Goal: Information Seeking & Learning: Learn about a topic

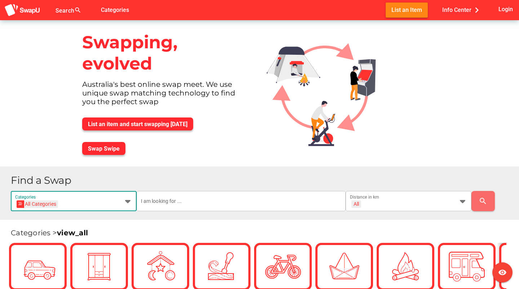
click at [129, 203] on icon at bounding box center [128, 201] width 9 height 9
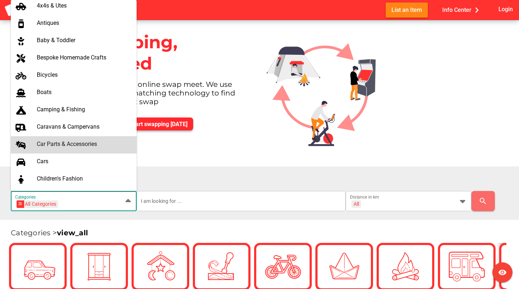
scroll to position [43, 0]
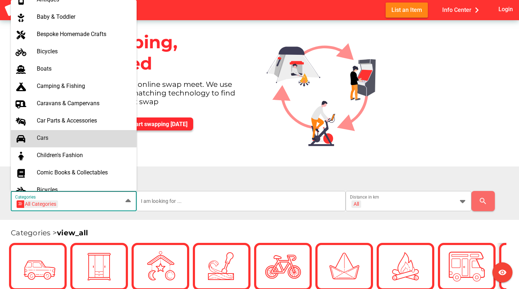
click at [69, 141] on div "Cars" at bounding box center [84, 138] width 94 height 7
type input "Cars"
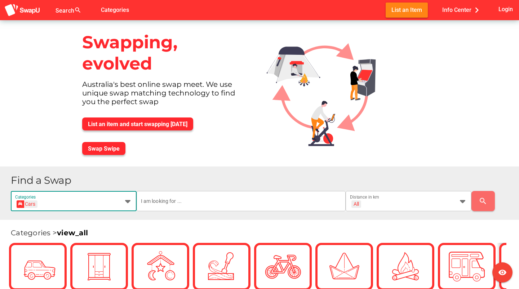
scroll to position [0, 10]
click at [182, 202] on input "text" at bounding box center [241, 201] width 201 height 20
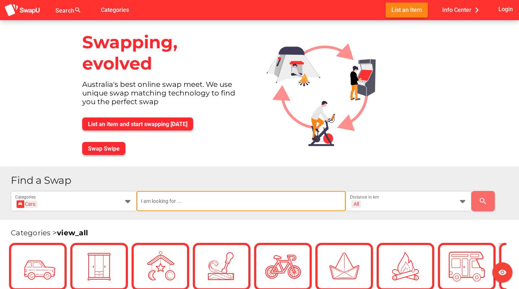
click at [236, 204] on input "text" at bounding box center [241, 201] width 201 height 20
click at [398, 204] on div "All + All" at bounding box center [402, 206] width 104 height 12
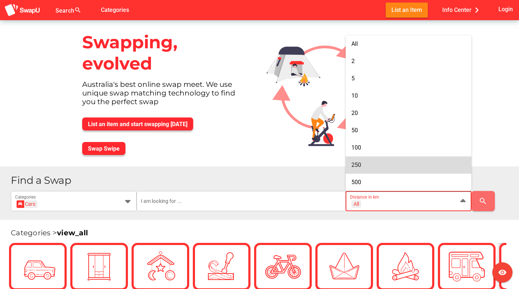
click at [493, 110] on div "Swapping, evolved Australia's best online swap meet. We use unique swap matchin…" at bounding box center [259, 93] width 519 height 146
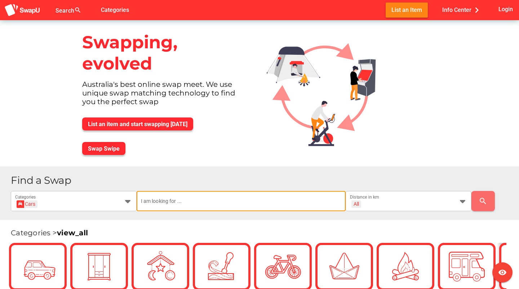
click at [188, 199] on input "text" at bounding box center [241, 201] width 201 height 20
type input "Mitsubishi"
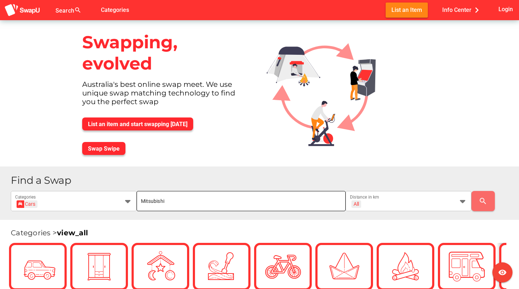
click at [252, 210] on input "Mitsubishi" at bounding box center [241, 201] width 201 height 20
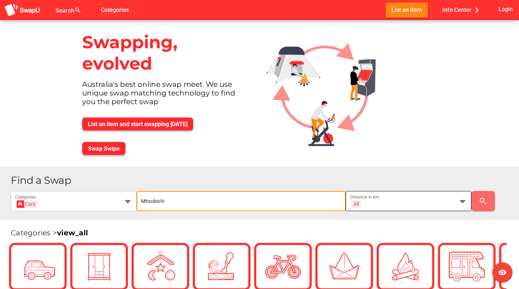
click at [461, 201] on icon at bounding box center [463, 201] width 9 height 9
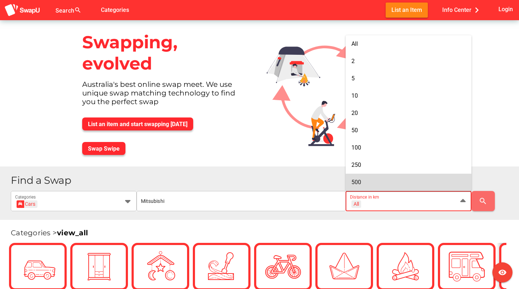
click at [388, 182] on div "500" at bounding box center [409, 182] width 114 height 7
type input "+ 500 km"
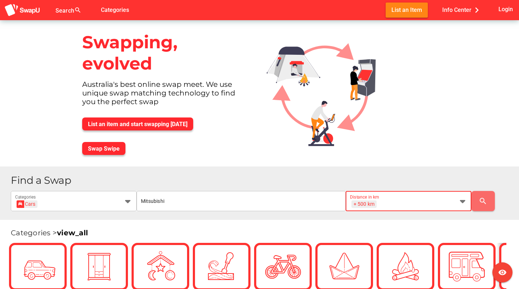
scroll to position [0, 20]
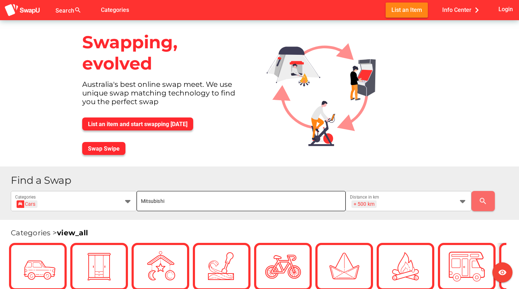
click at [234, 207] on input "Mitsubishi" at bounding box center [241, 201] width 201 height 20
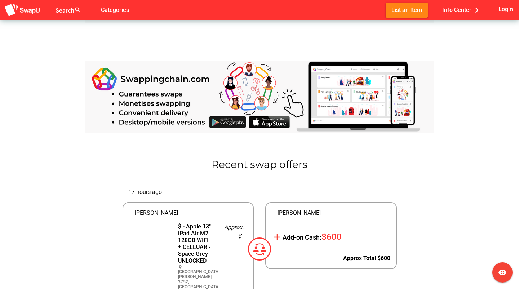
scroll to position [684, 0]
